Goal: Communication & Community: Answer question/provide support

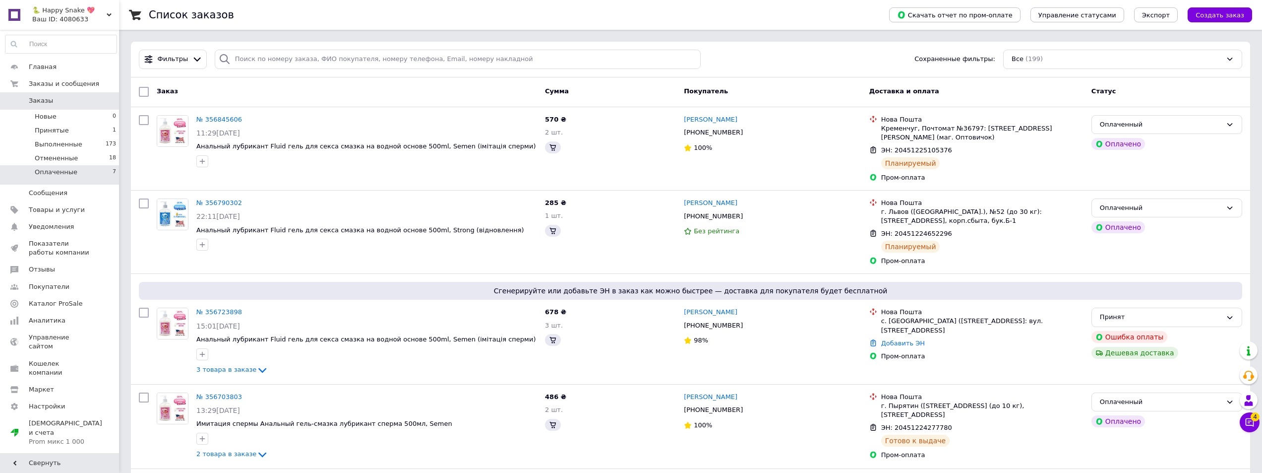
click at [75, 175] on li "Оплаченные 7" at bounding box center [61, 174] width 122 height 19
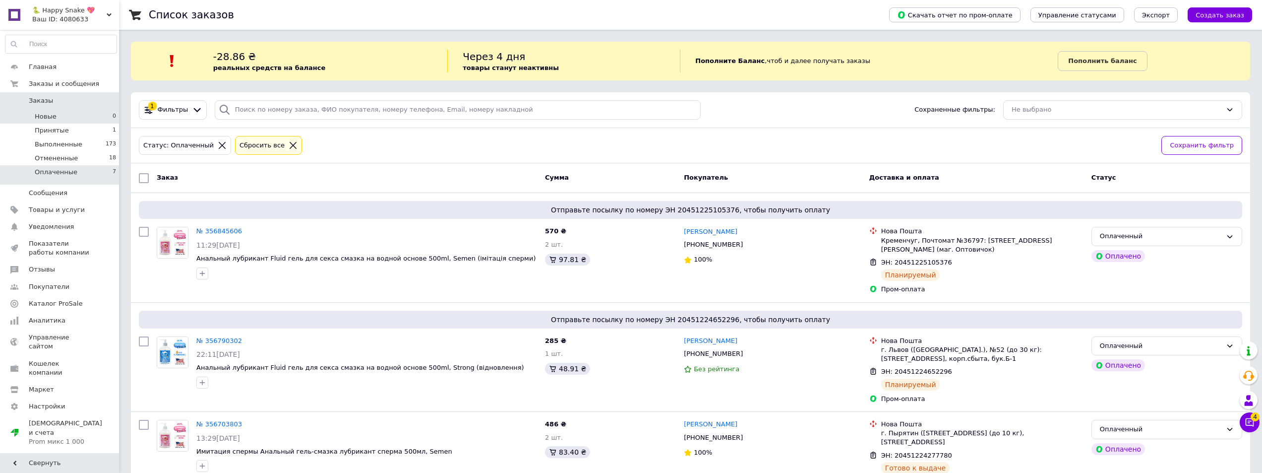
click at [74, 118] on li "Новые 0" at bounding box center [61, 117] width 122 height 14
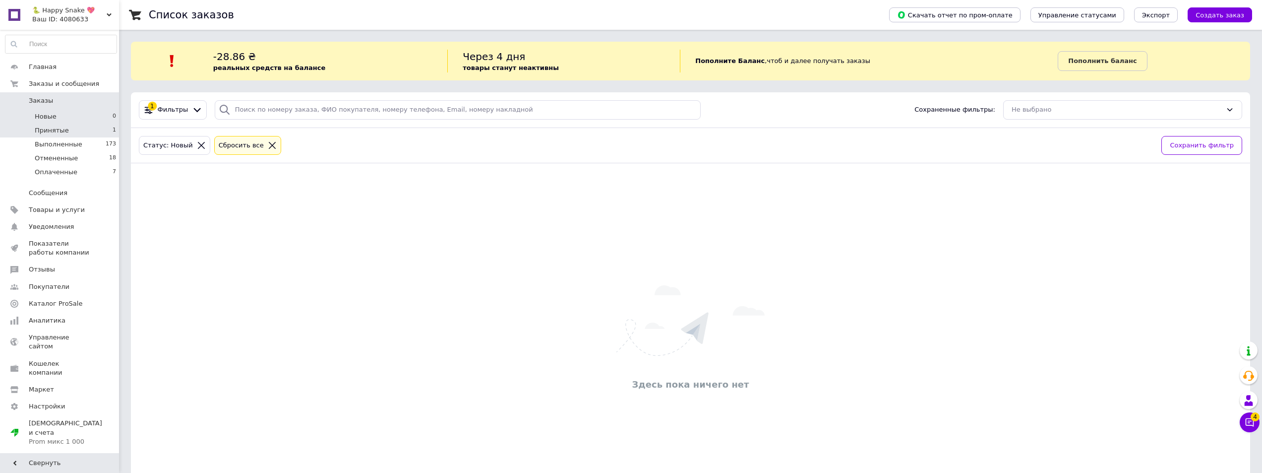
click at [79, 134] on li "Принятые 1" at bounding box center [61, 130] width 122 height 14
click at [80, 171] on li "Оплаченные 7" at bounding box center [61, 174] width 122 height 19
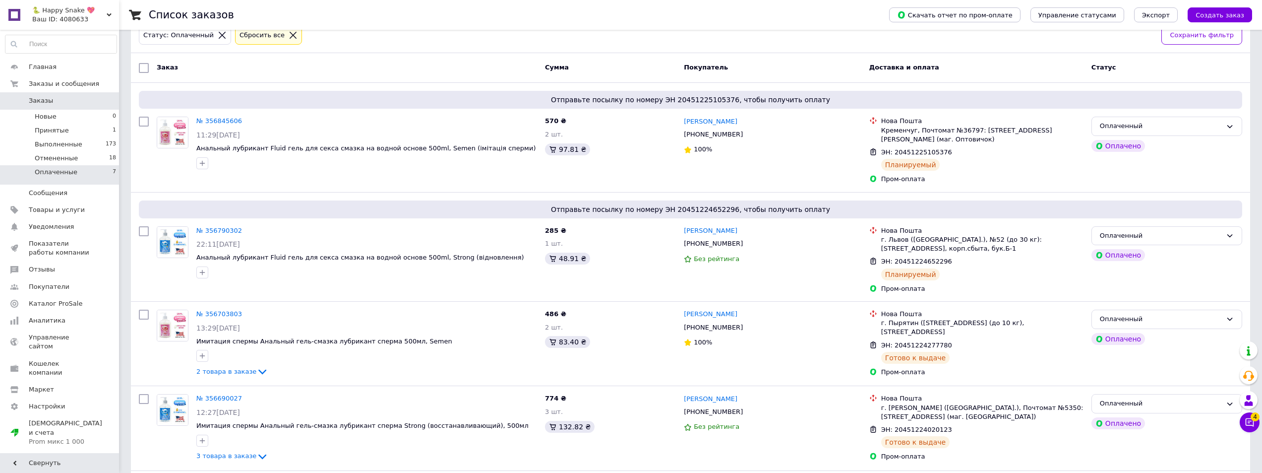
scroll to position [132, 0]
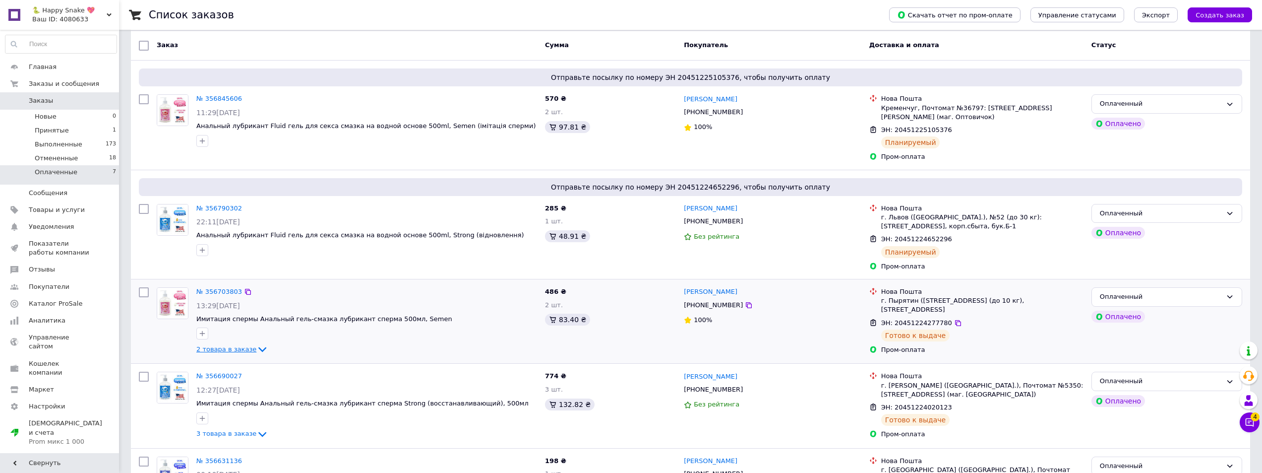
click at [234, 349] on span "2 товара в заказе" at bounding box center [226, 348] width 60 height 7
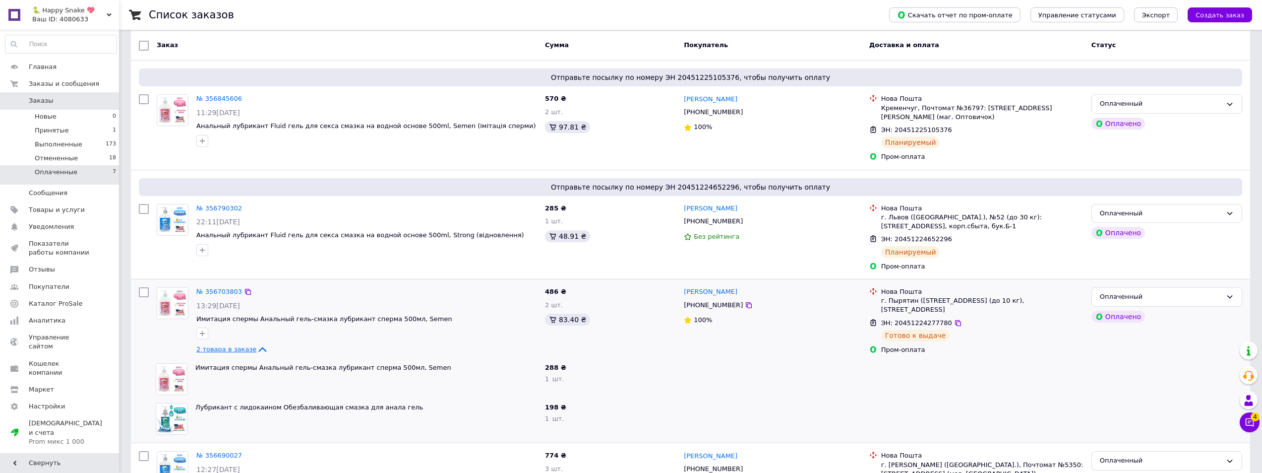
click at [234, 349] on span "2 товара в заказе" at bounding box center [226, 348] width 60 height 7
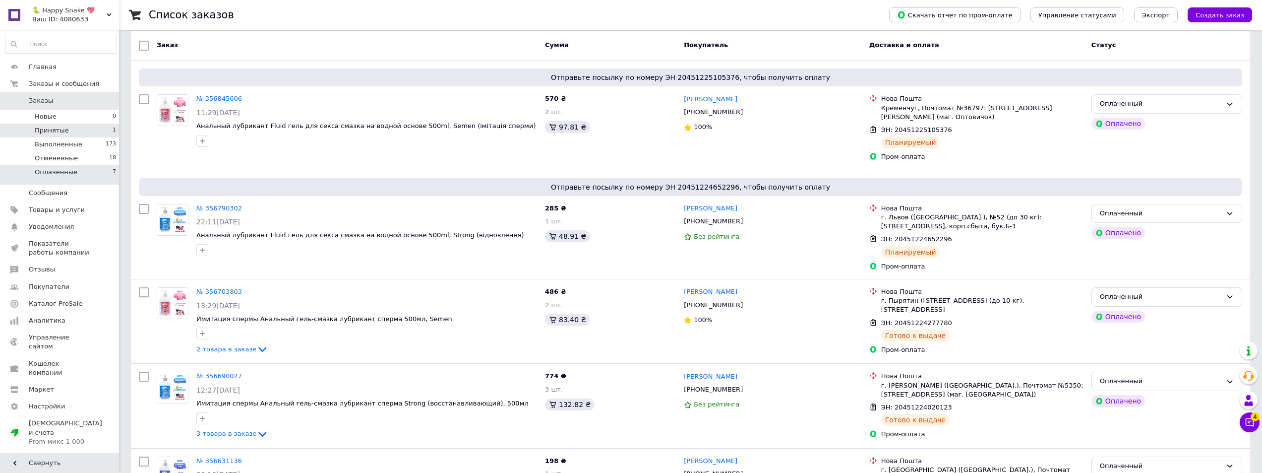
click at [86, 127] on li "Принятые 1" at bounding box center [61, 130] width 122 height 14
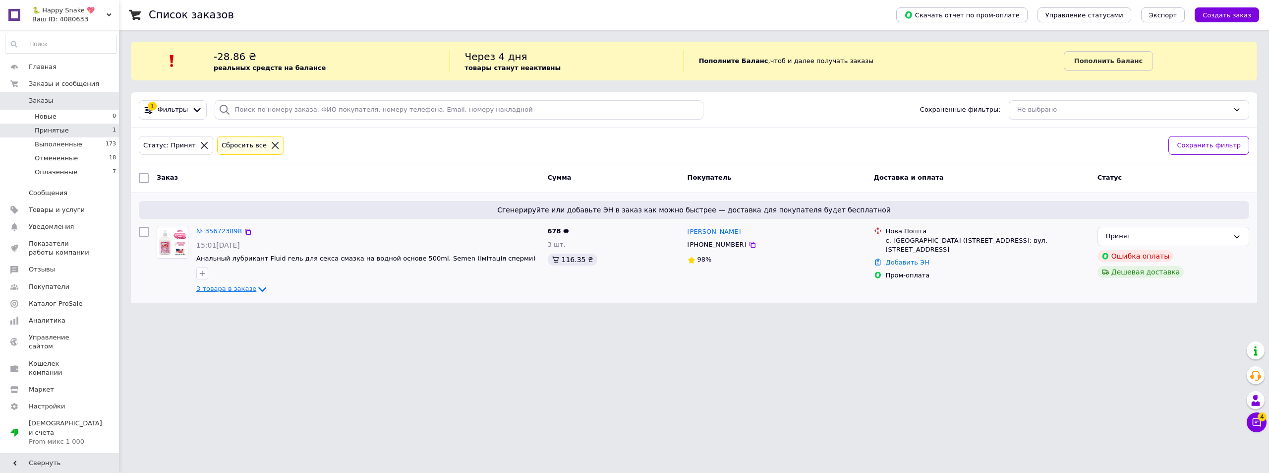
click at [232, 289] on span "3 товара в заказе" at bounding box center [226, 288] width 60 height 7
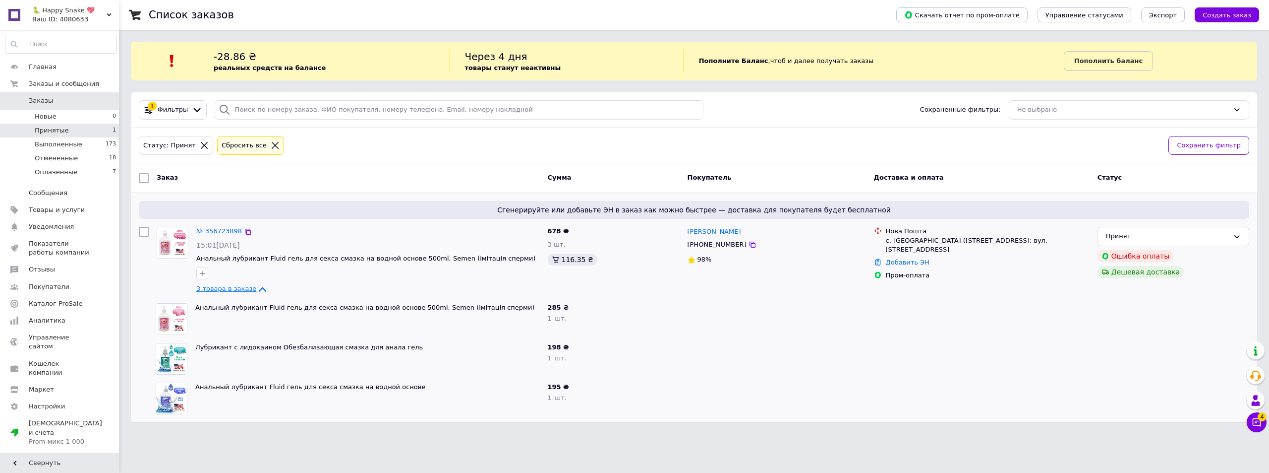
click at [223, 289] on span "3 товара в заказе" at bounding box center [226, 288] width 60 height 7
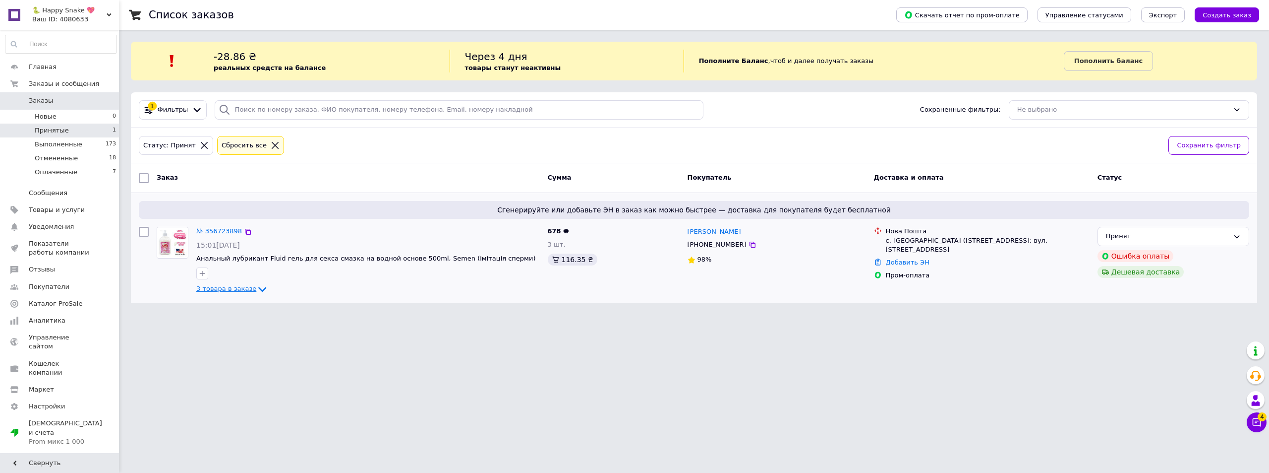
click at [229, 290] on span "3 товара в заказе" at bounding box center [226, 288] width 60 height 7
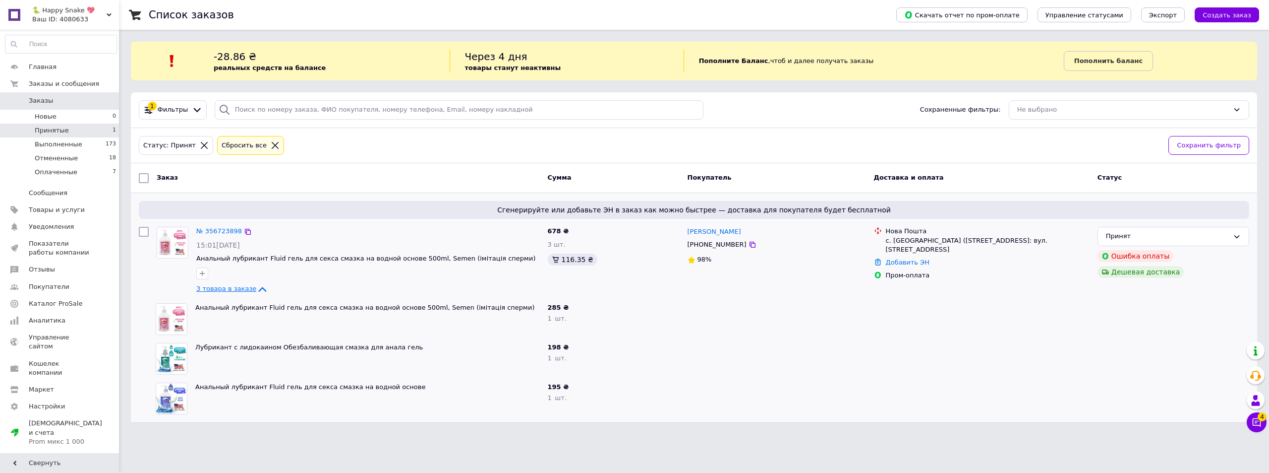
click at [227, 290] on span "3 товара в заказе" at bounding box center [226, 288] width 60 height 7
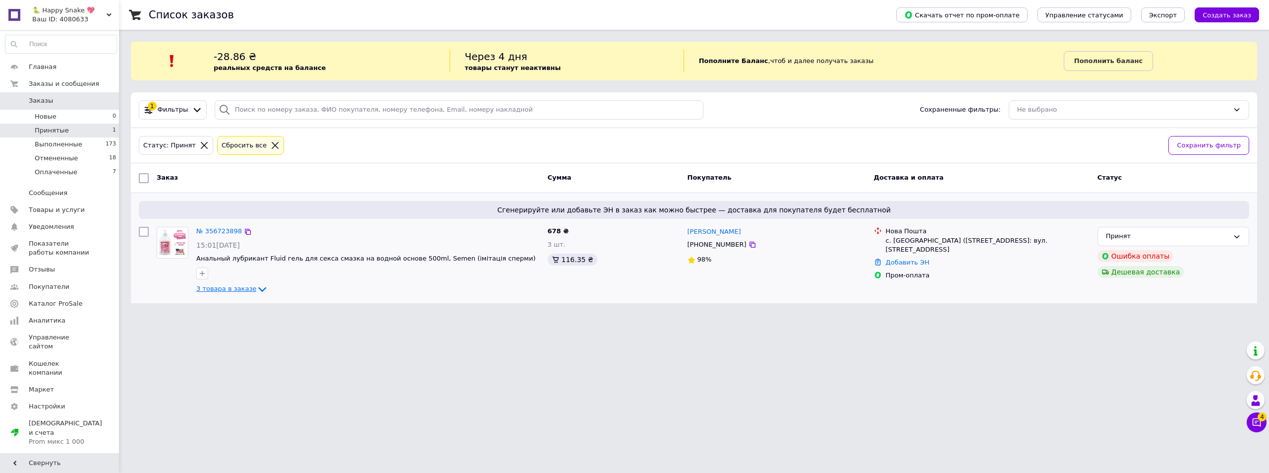
click at [231, 291] on span "3 товара в заказе" at bounding box center [226, 288] width 60 height 7
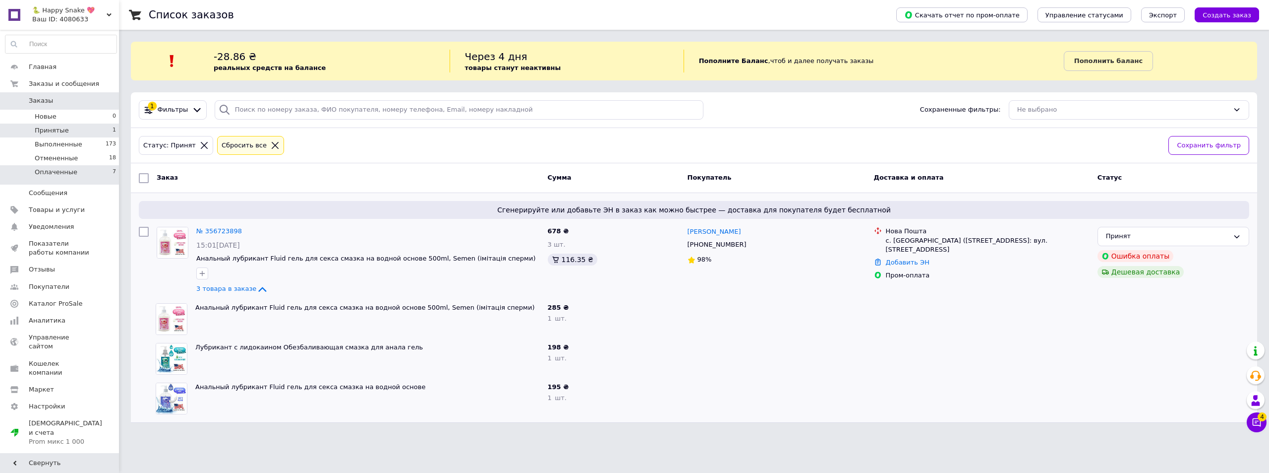
click at [105, 178] on li "Оплаченные 7" at bounding box center [61, 174] width 122 height 19
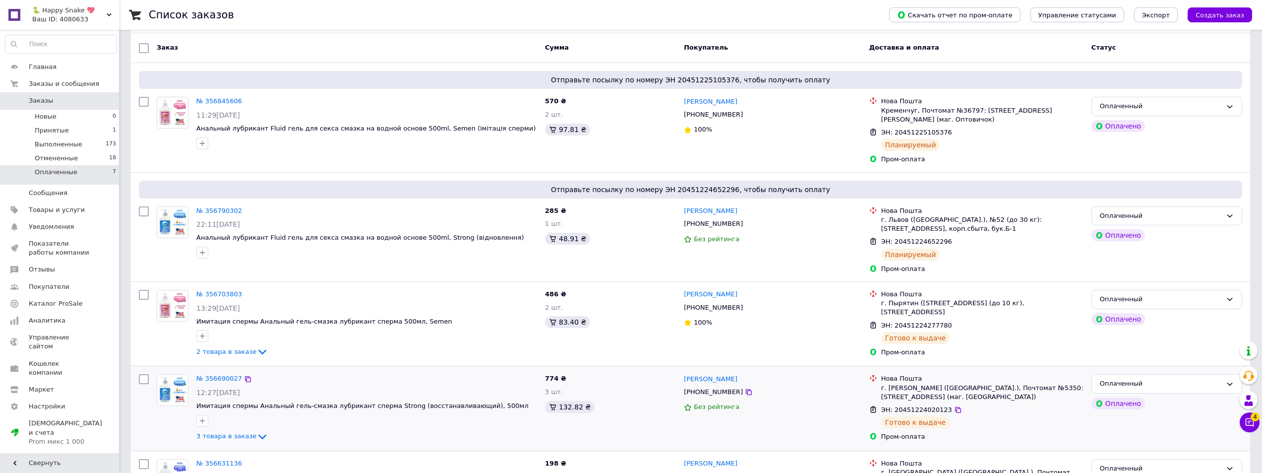
scroll to position [132, 0]
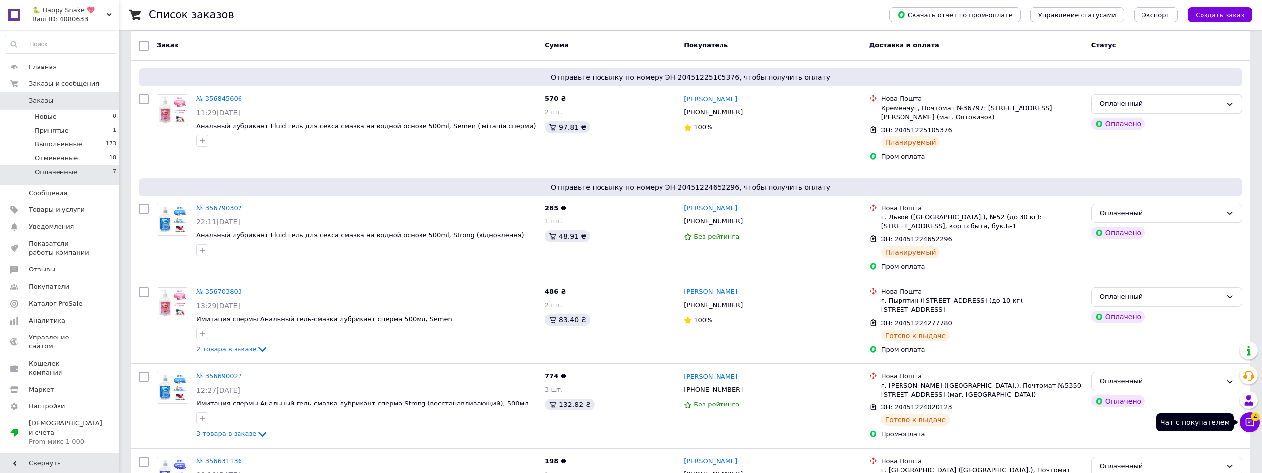
click at [1250, 421] on icon at bounding box center [1250, 422] width 8 height 8
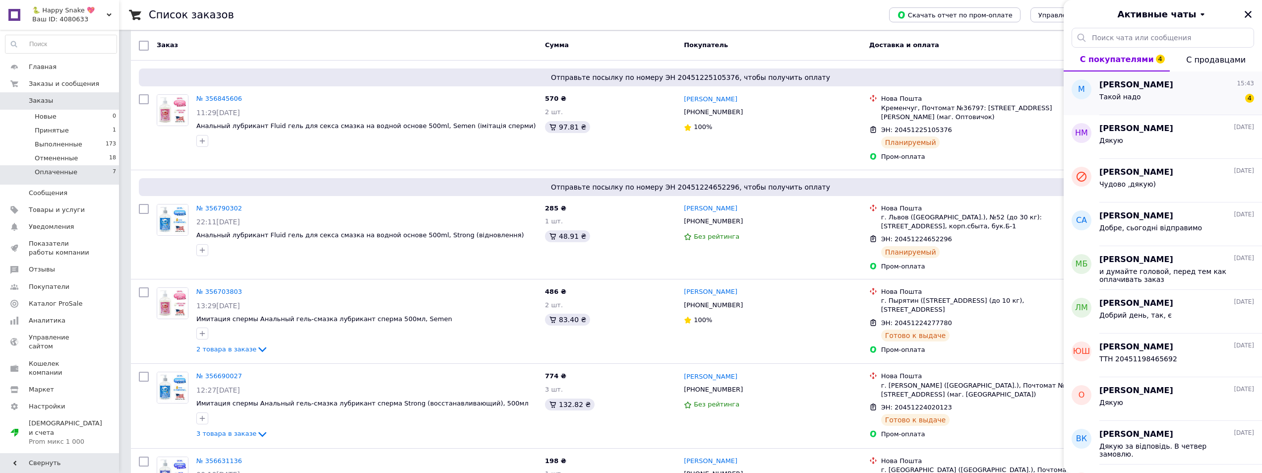
click at [1133, 98] on span "Такой надо" at bounding box center [1120, 97] width 42 height 8
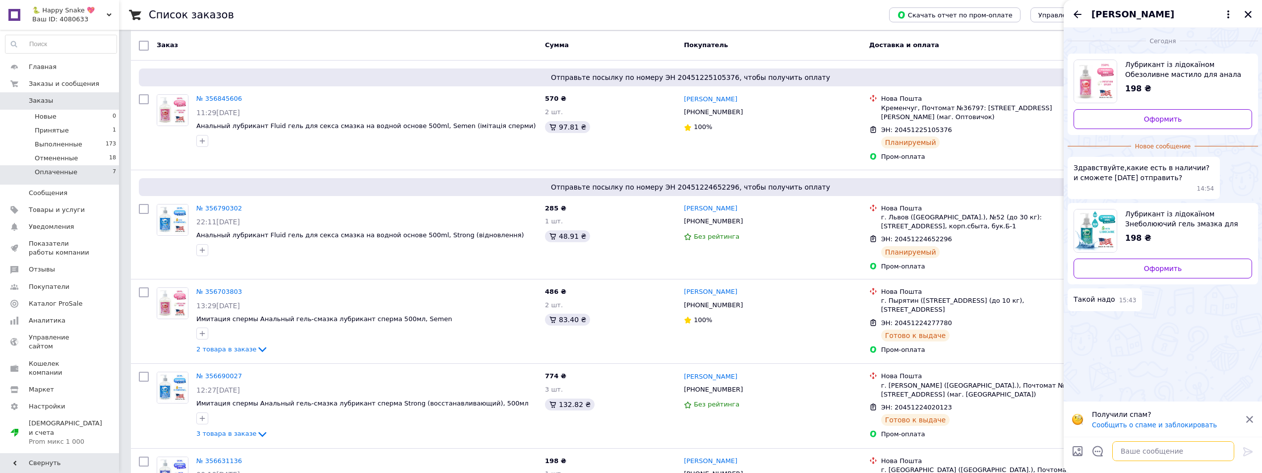
click at [1144, 444] on textarea at bounding box center [1173, 451] width 122 height 20
type textarea "Сможем"
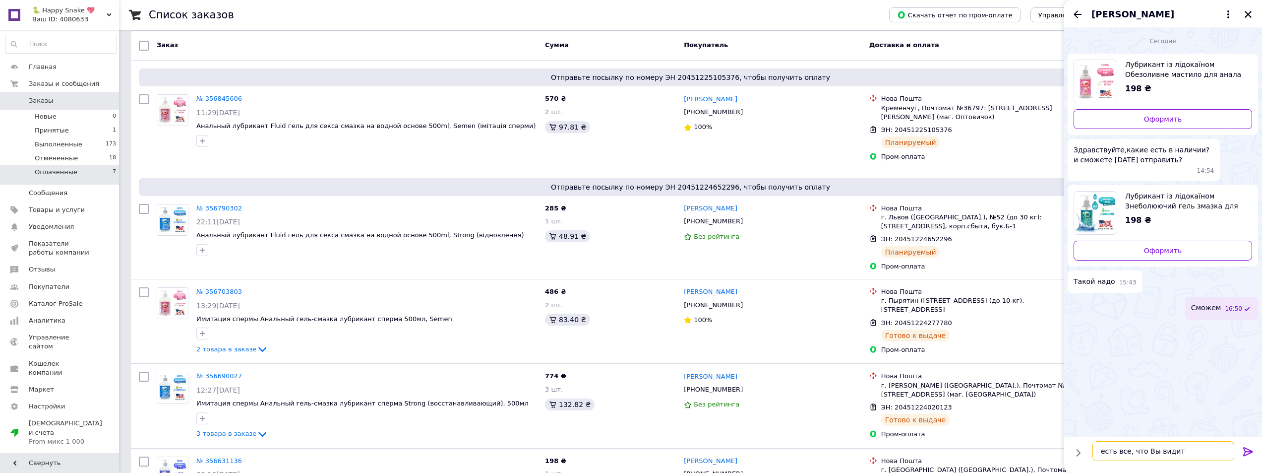
type textarea "есть все, что Вы видите"
type textarea "оформите заказ через"
type textarea "данные для отправки?"
